Goal: Transaction & Acquisition: Purchase product/service

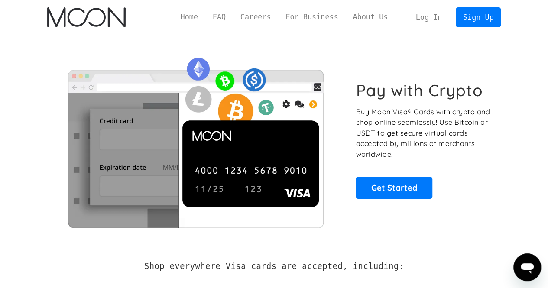
click at [483, 28] on div "Home FAQ Careers For Business About Us Log In Sign Up Home FAQ For Business Car…" at bounding box center [274, 17] width 480 height 35
click at [483, 23] on link "Sign Up" at bounding box center [478, 17] width 45 height 20
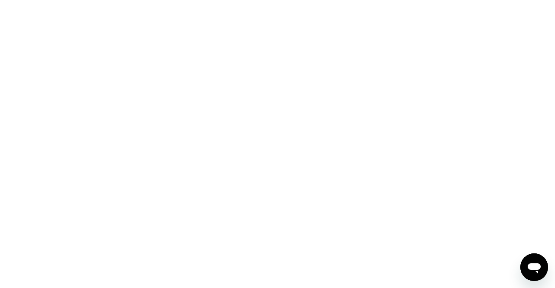
click at [289, 55] on div at bounding box center [277, 144] width 555 height 288
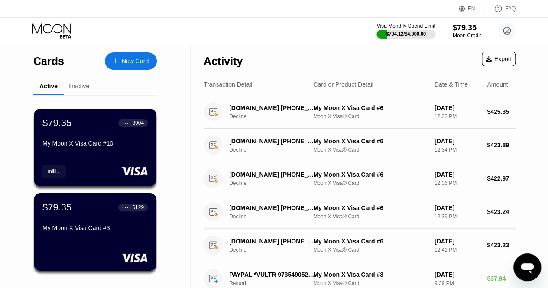
click at [502, 28] on circle at bounding box center [507, 30] width 17 height 17
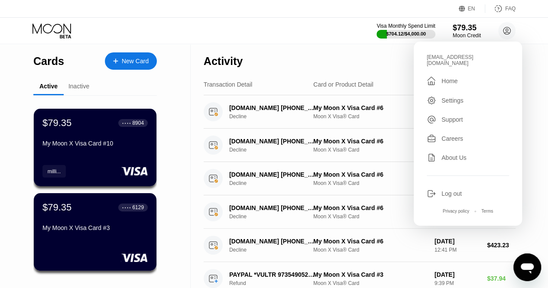
click at [467, 190] on div "Log out" at bounding box center [468, 194] width 82 height 10
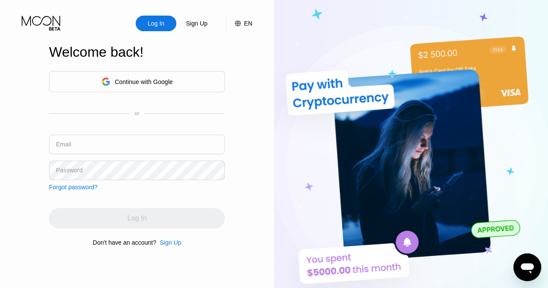
click at [178, 246] on div "Sign Up" at bounding box center [171, 242] width 22 height 7
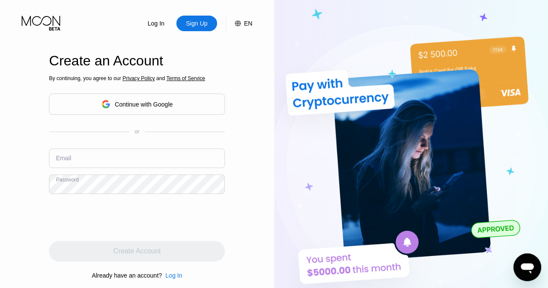
click at [136, 167] on input "text" at bounding box center [137, 159] width 176 height 20
paste input "[EMAIL_ADDRESS][DOMAIN_NAME]"
type input "[EMAIL_ADDRESS][DOMAIN_NAME]"
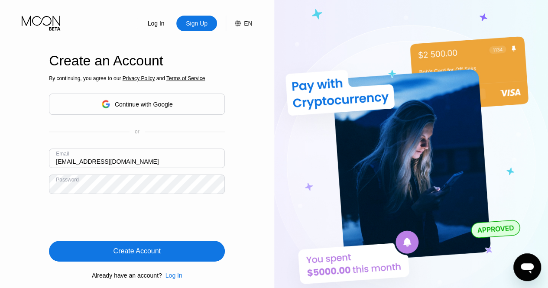
click at [188, 248] on div "Create Account" at bounding box center [137, 251] width 176 height 21
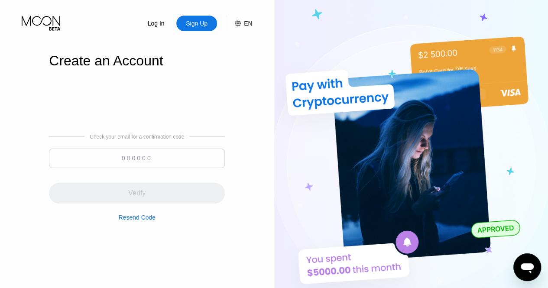
click at [188, 155] on input at bounding box center [137, 159] width 176 height 20
paste input "208292"
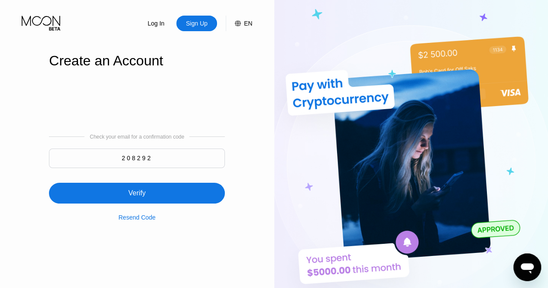
type input "208292"
click at [165, 192] on div "Verify" at bounding box center [137, 193] width 176 height 21
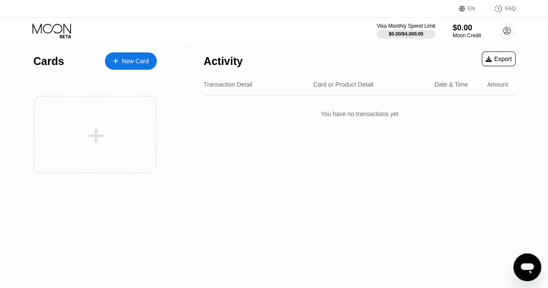
click at [150, 64] on div "New Card" at bounding box center [131, 60] width 52 height 17
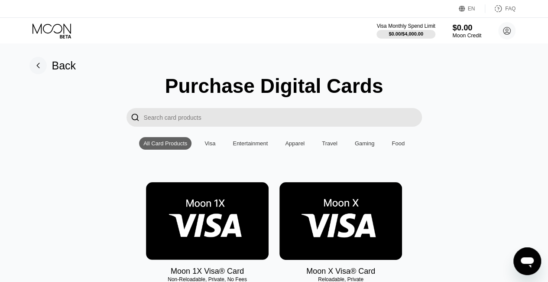
click at [474, 29] on div "$0.00" at bounding box center [467, 27] width 29 height 9
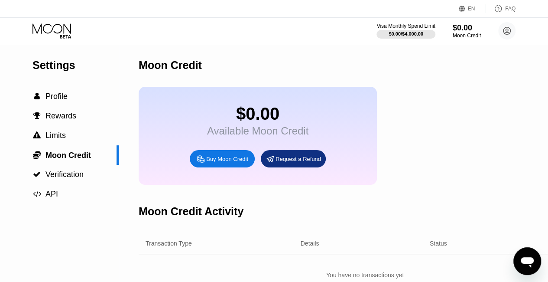
click at [232, 163] on div "Buy Moon Credit" at bounding box center [227, 158] width 42 height 7
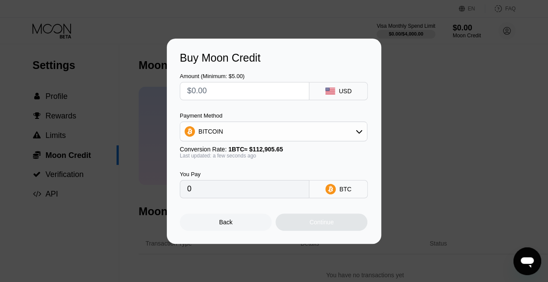
click at [271, 123] on div "BITCOIN" at bounding box center [274, 131] width 188 height 20
click at [270, 124] on div "BITCOIN" at bounding box center [273, 131] width 187 height 17
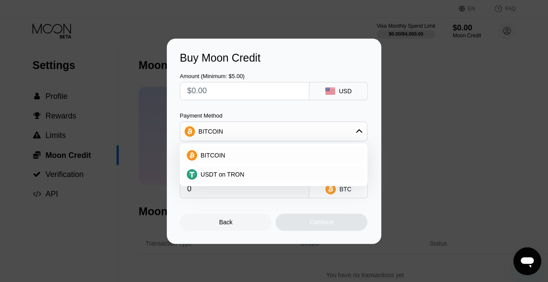
click at [273, 130] on div "BITCOIN" at bounding box center [273, 131] width 187 height 17
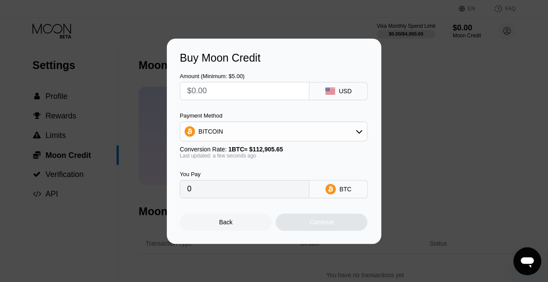
click at [273, 95] on input "text" at bounding box center [244, 90] width 115 height 17
click at [252, 123] on div "BITCOIN" at bounding box center [273, 131] width 187 height 17
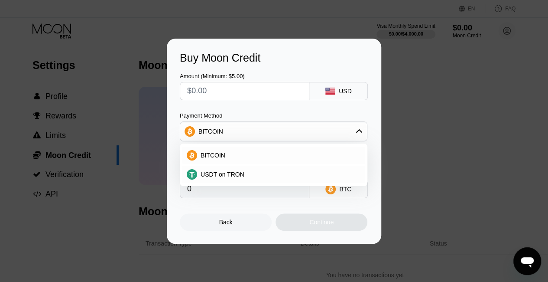
click at [253, 125] on div "BITCOIN" at bounding box center [273, 131] width 187 height 17
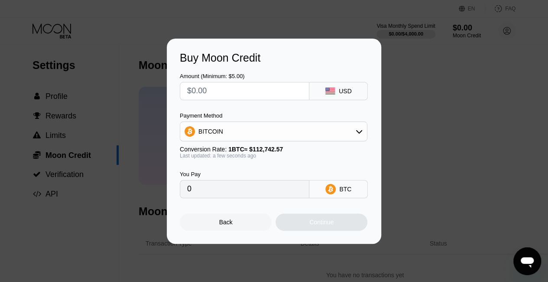
click at [247, 88] on input "text" at bounding box center [244, 90] width 115 height 17
click at [337, 82] on div "USD" at bounding box center [339, 91] width 59 height 18
click at [339, 87] on div "USD" at bounding box center [339, 91] width 59 height 18
click at [255, 89] on input "text" at bounding box center [244, 90] width 115 height 17
click at [218, 87] on input "text" at bounding box center [244, 90] width 115 height 17
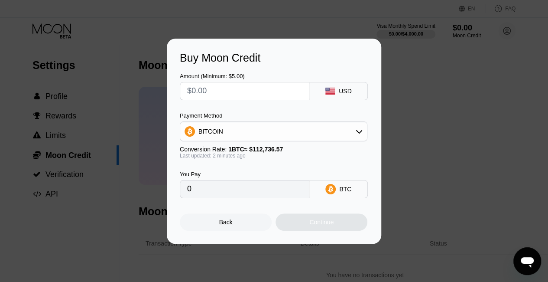
type input "$4"
type input "0.00003549"
type input "$475"
type input "0.00421337"
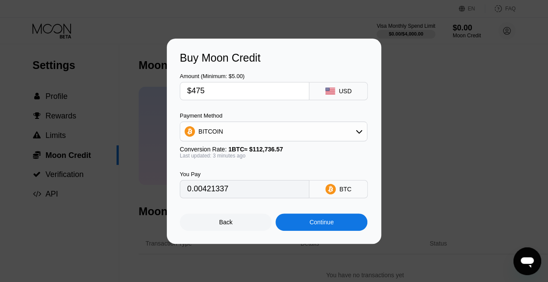
type input "$475"
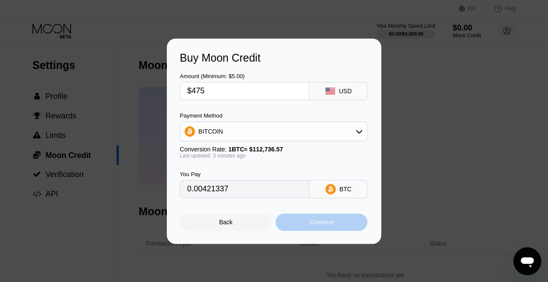
click at [320, 219] on div "Continue" at bounding box center [322, 221] width 92 height 17
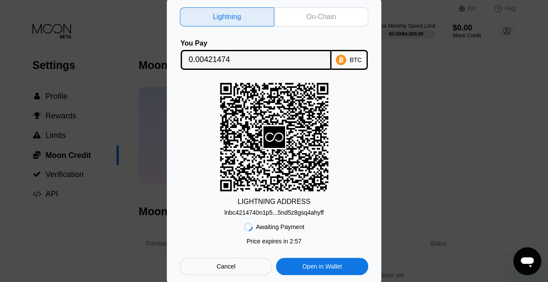
click at [308, 13] on div "On-Chain" at bounding box center [321, 17] width 29 height 9
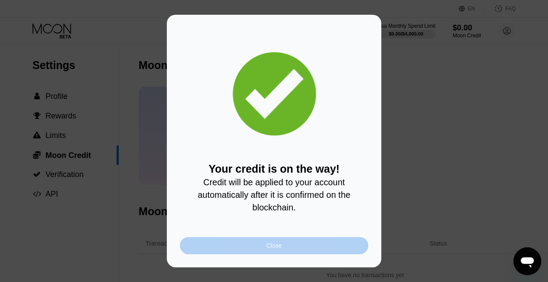
click at [297, 250] on div "Close" at bounding box center [274, 245] width 189 height 17
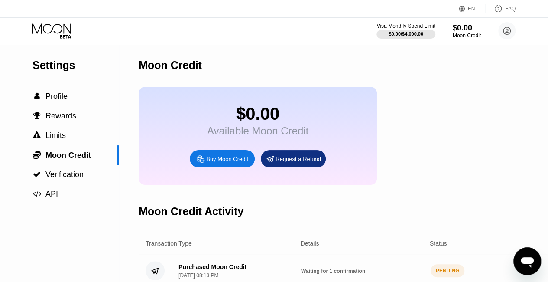
drag, startPoint x: 297, startPoint y: 105, endPoint x: 285, endPoint y: 98, distance: 13.7
click at [294, 104] on div "$0.00 Available Moon Credit Buy Moon Credit Request a Refund" at bounding box center [258, 136] width 238 height 98
click at [299, 207] on div "Moon Credit Activity" at bounding box center [365, 211] width 453 height 43
click at [336, 99] on div "$0.00 Available Moon Credit Buy Moon Credit Request a Refund" at bounding box center [258, 136] width 238 height 98
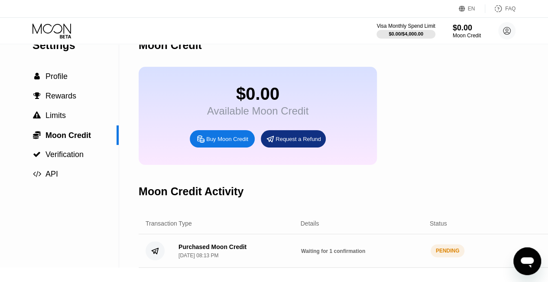
scroll to position [87, 0]
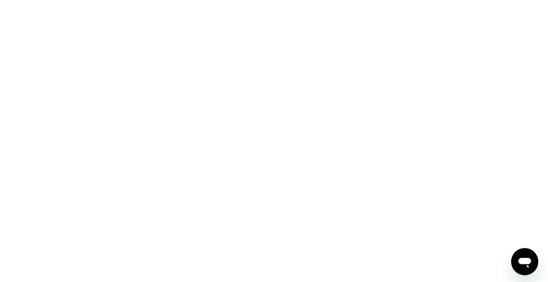
scroll to position [87, 0]
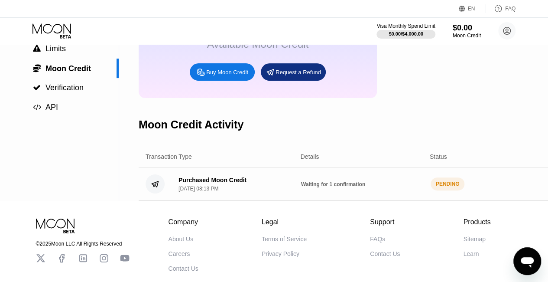
click at [249, 146] on div "Moon Credit Activity" at bounding box center [365, 124] width 453 height 43
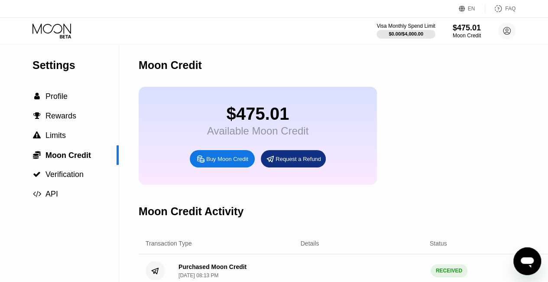
click at [66, 31] on icon at bounding box center [53, 30] width 40 height 15
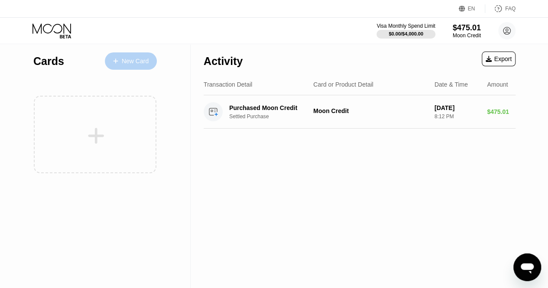
click at [137, 66] on div "New Card" at bounding box center [131, 60] width 52 height 17
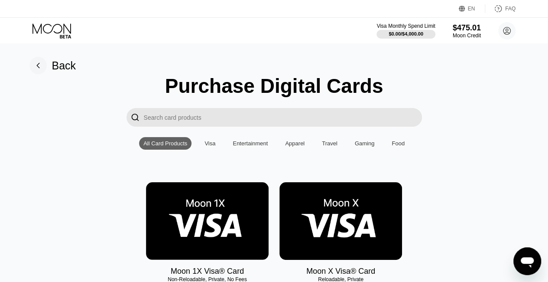
scroll to position [87, 0]
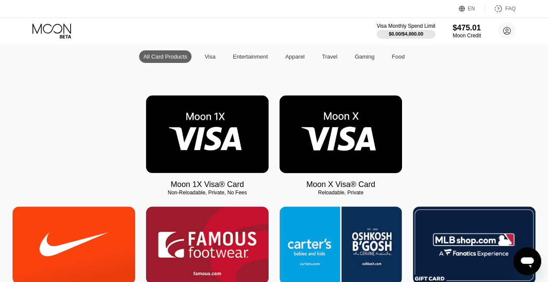
click at [373, 157] on img at bounding box center [341, 134] width 123 height 78
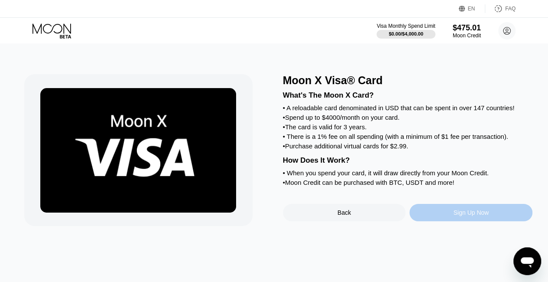
click at [466, 216] on div "Sign Up Now" at bounding box center [472, 212] width 36 height 7
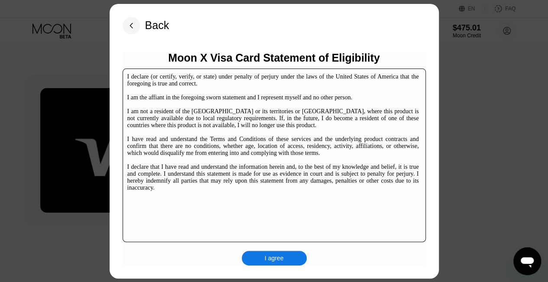
click at [283, 260] on div "I agree" at bounding box center [274, 258] width 19 height 8
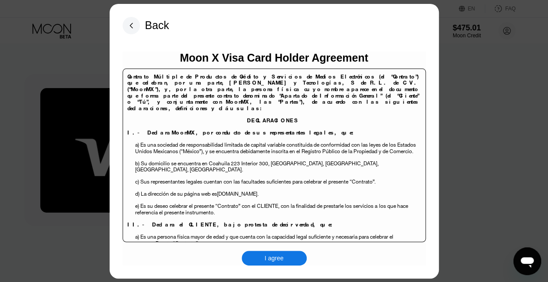
click at [280, 263] on div "I agree" at bounding box center [274, 258] width 65 height 15
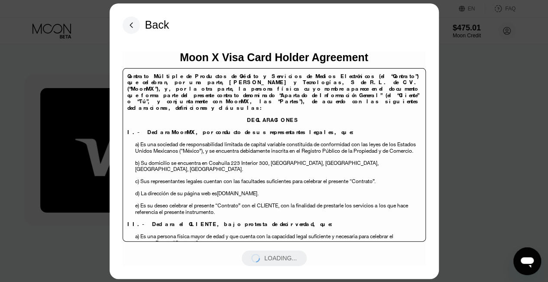
click at [278, 252] on div "LOADING..." at bounding box center [274, 258] width 65 height 16
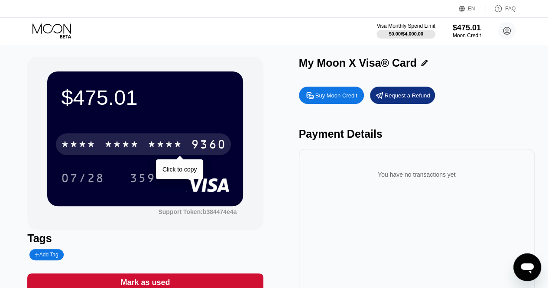
click at [98, 148] on div "* * * * * * * * * * * * 9360" at bounding box center [143, 145] width 175 height 22
